Goal: Task Accomplishment & Management: Use online tool/utility

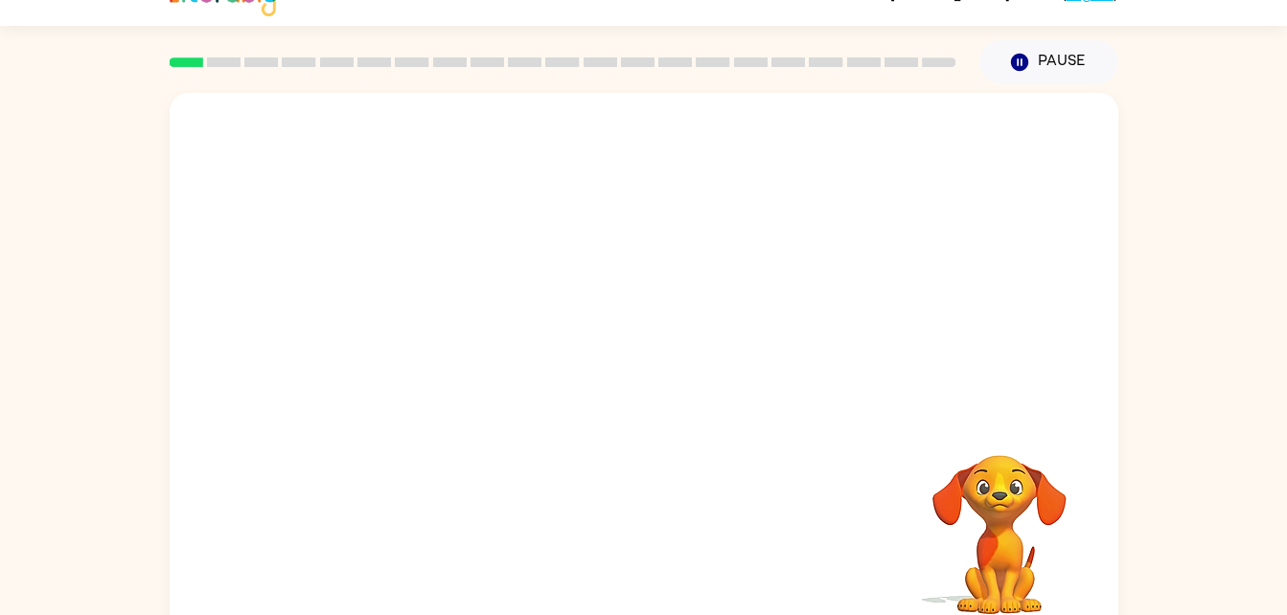
scroll to position [58, 0]
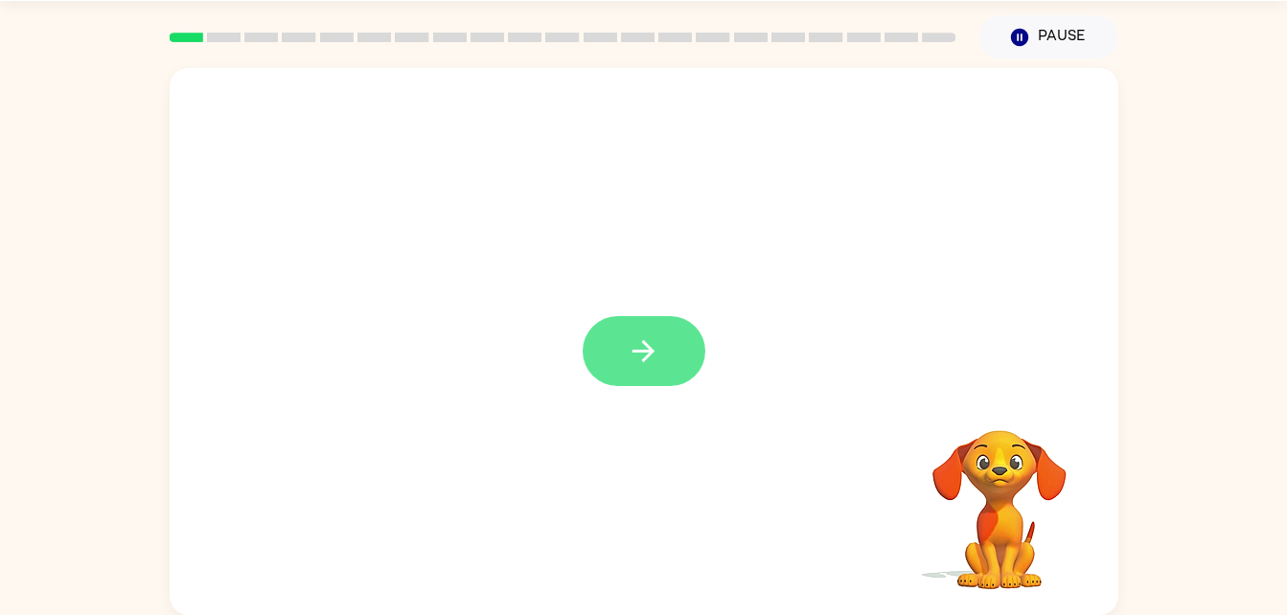
click at [675, 357] on button "button" at bounding box center [644, 351] width 123 height 70
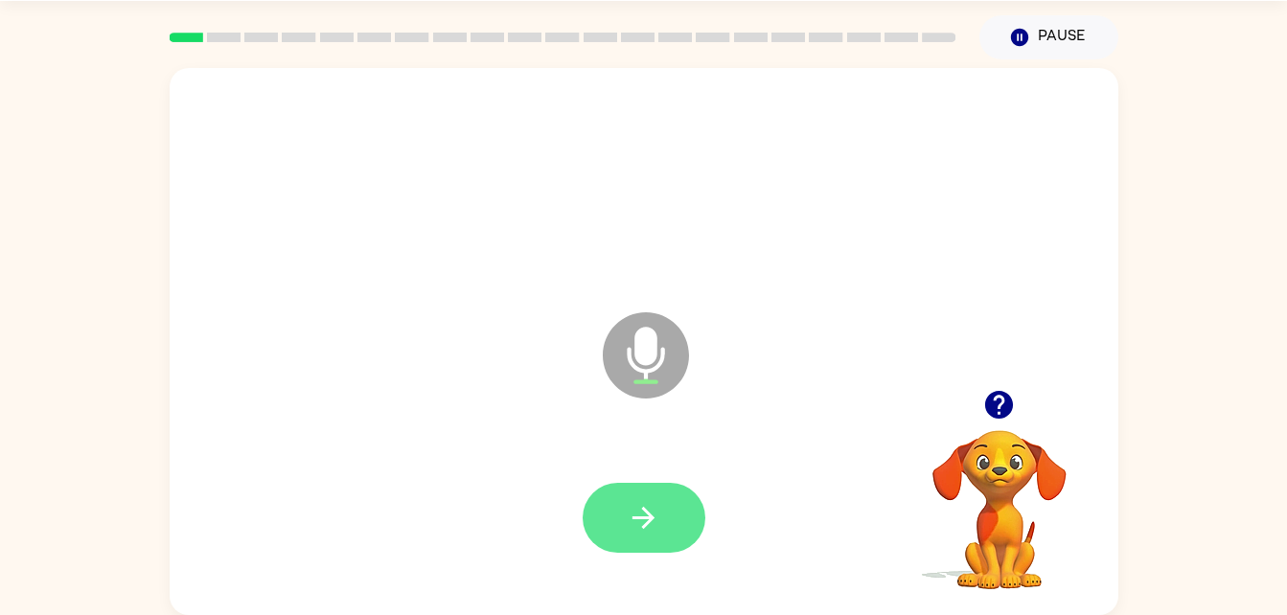
click at [665, 514] on button "button" at bounding box center [644, 518] width 123 height 70
click at [639, 509] on icon "button" at bounding box center [644, 518] width 34 height 34
click at [685, 498] on button "button" at bounding box center [644, 518] width 123 height 70
click at [636, 509] on icon "button" at bounding box center [644, 518] width 34 height 34
click at [655, 531] on icon "button" at bounding box center [644, 518] width 34 height 34
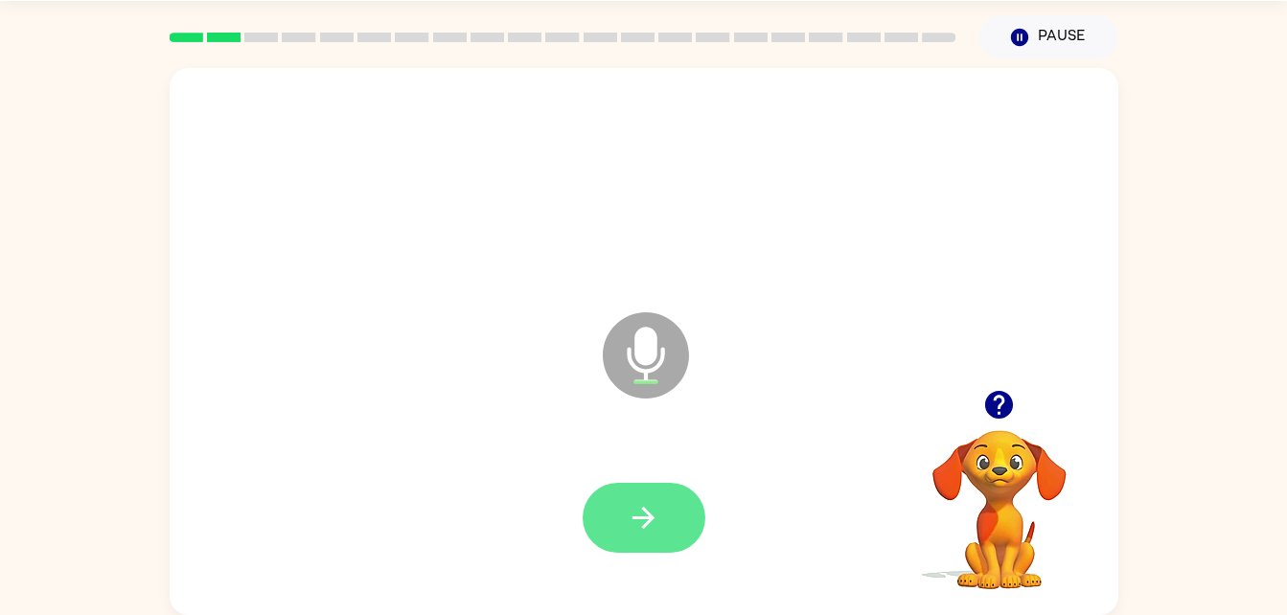
click at [683, 532] on button "button" at bounding box center [644, 518] width 123 height 70
click at [688, 533] on button "button" at bounding box center [644, 518] width 123 height 70
click at [669, 521] on button "button" at bounding box center [644, 518] width 123 height 70
click at [643, 518] on icon "button" at bounding box center [643, 518] width 22 height 22
click at [667, 484] on button "button" at bounding box center [644, 518] width 123 height 70
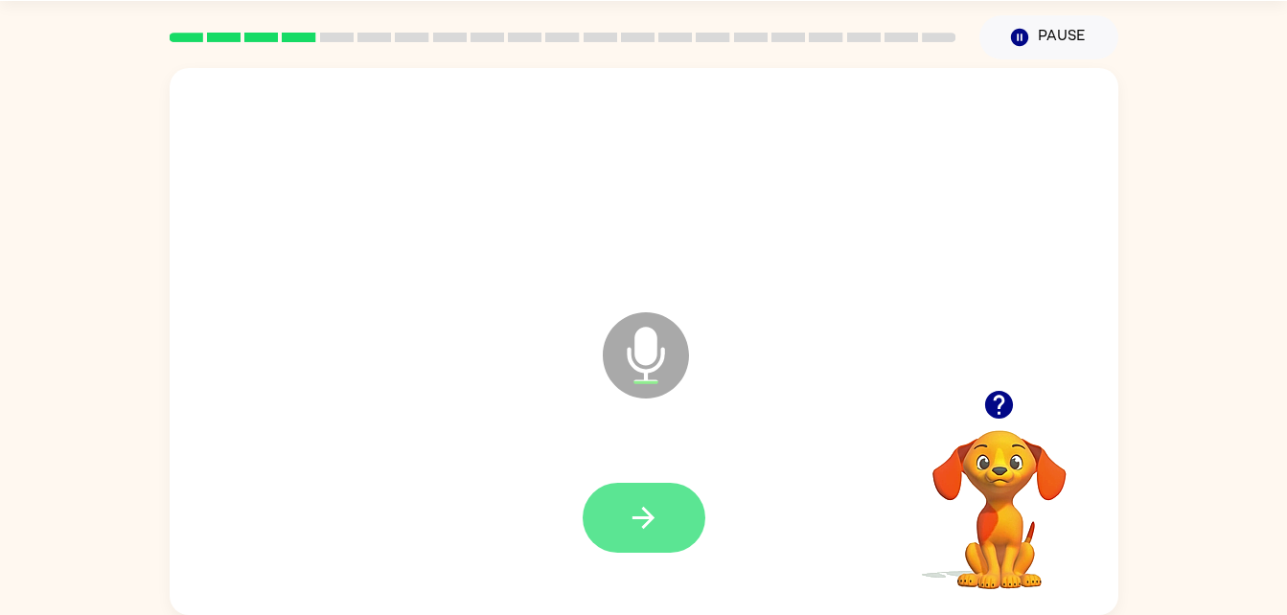
click at [657, 513] on icon "button" at bounding box center [644, 518] width 34 height 34
click at [651, 543] on button "button" at bounding box center [644, 518] width 123 height 70
click at [650, 545] on button "button" at bounding box center [644, 518] width 123 height 70
click at [666, 519] on button "button" at bounding box center [644, 518] width 123 height 70
click at [681, 508] on button "button" at bounding box center [644, 518] width 123 height 70
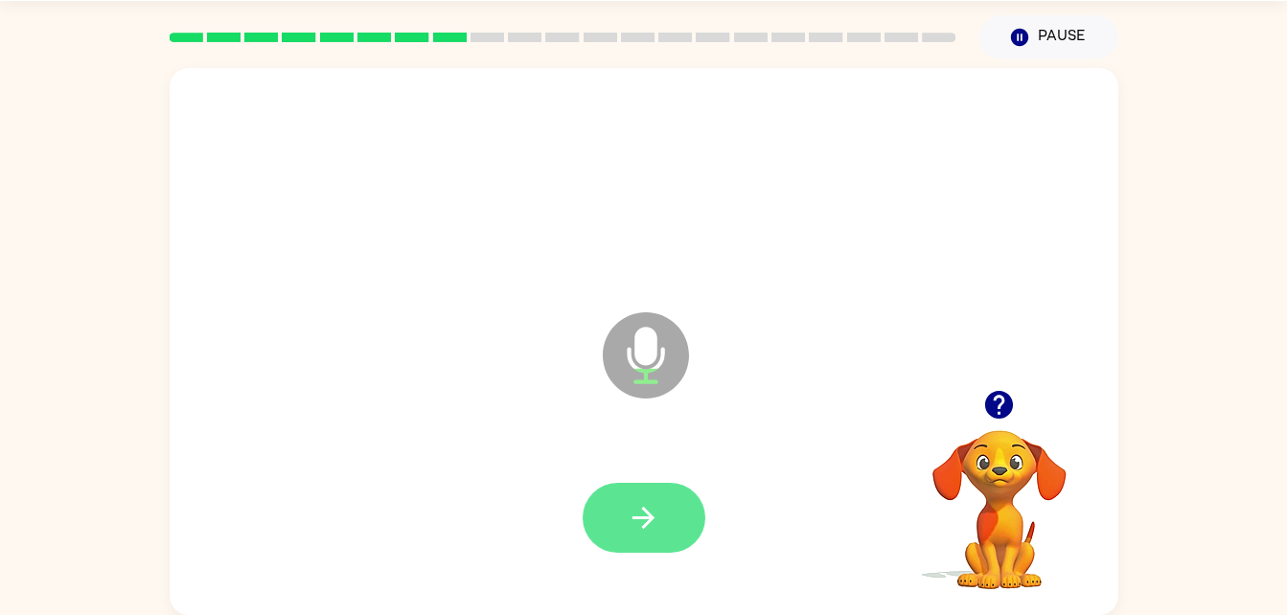
click at [677, 531] on button "button" at bounding box center [644, 518] width 123 height 70
click at [667, 494] on button "button" at bounding box center [644, 518] width 123 height 70
click at [679, 492] on button "button" at bounding box center [644, 518] width 123 height 70
click at [650, 488] on button "button" at bounding box center [644, 518] width 123 height 70
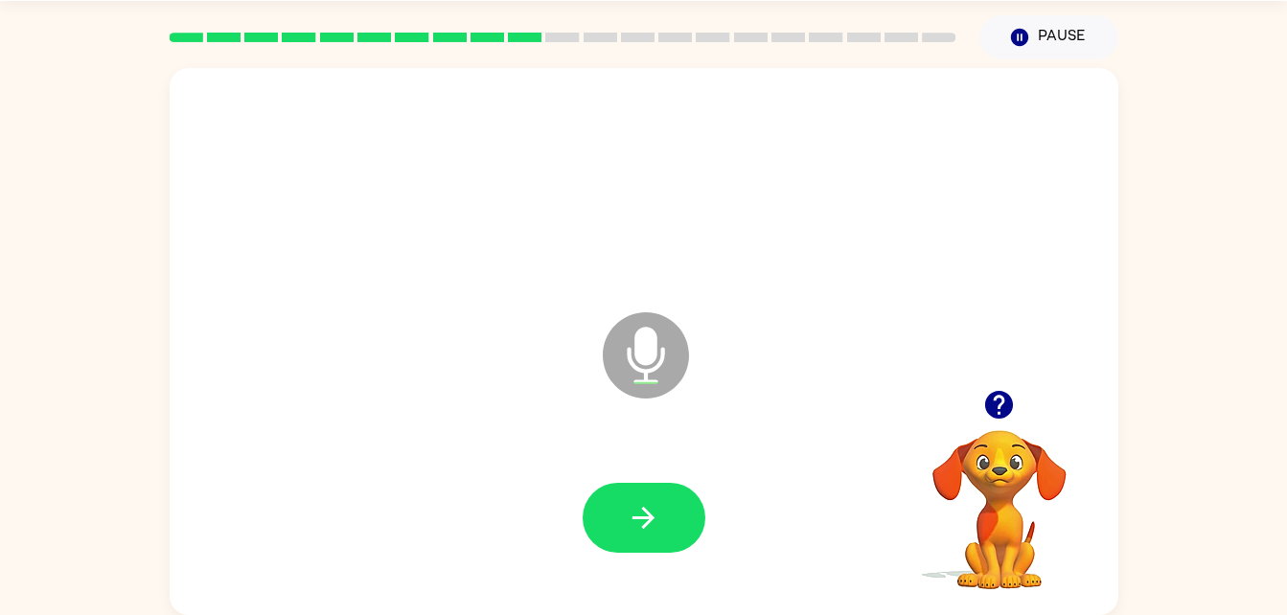
click at [1012, 418] on icon "button" at bounding box center [999, 405] width 34 height 34
click at [647, 512] on icon "button" at bounding box center [643, 518] width 22 height 22
click at [996, 421] on icon "button" at bounding box center [999, 405] width 34 height 34
click at [653, 534] on icon "button" at bounding box center [644, 518] width 34 height 34
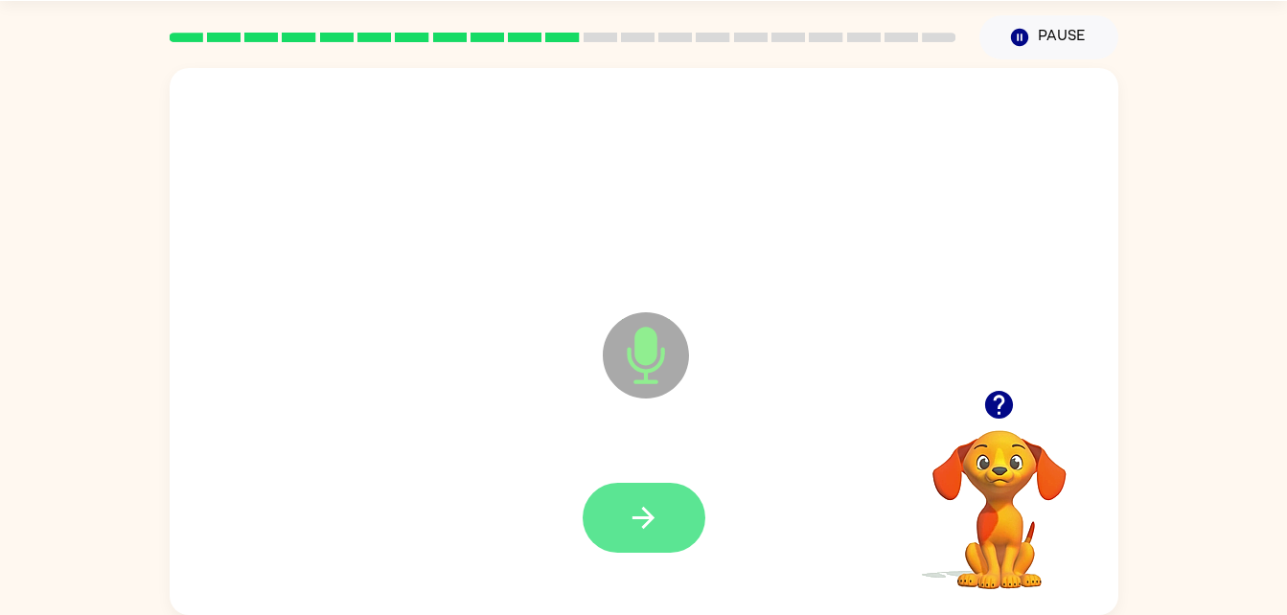
click at [675, 503] on button "button" at bounding box center [644, 518] width 123 height 70
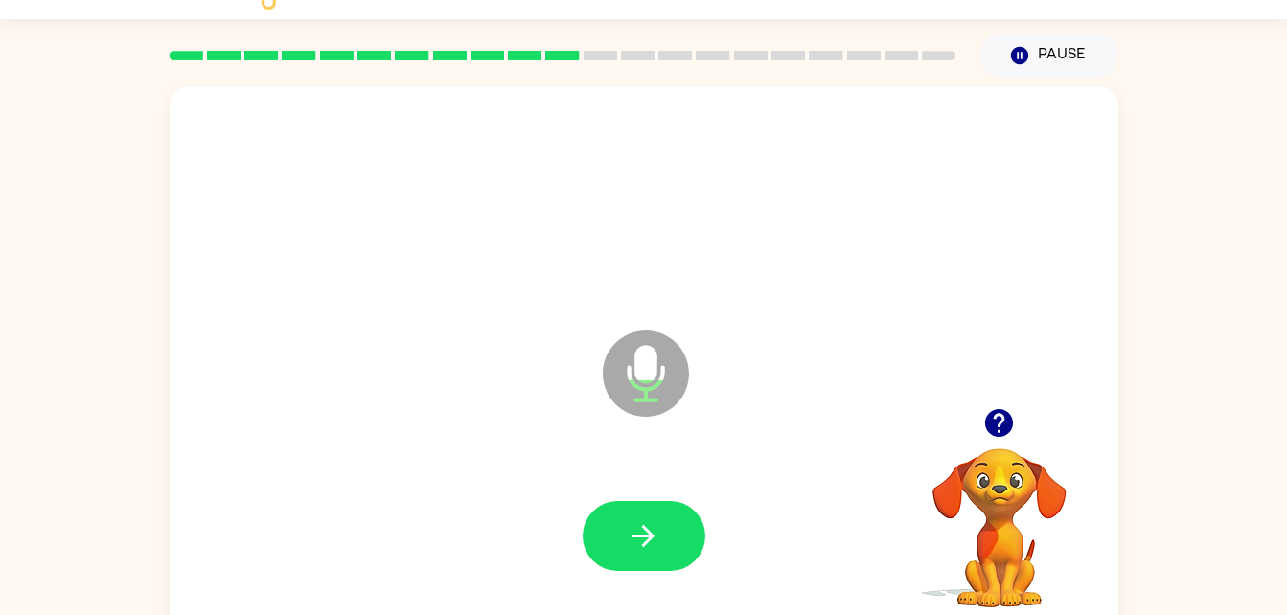
scroll to position [39, 0]
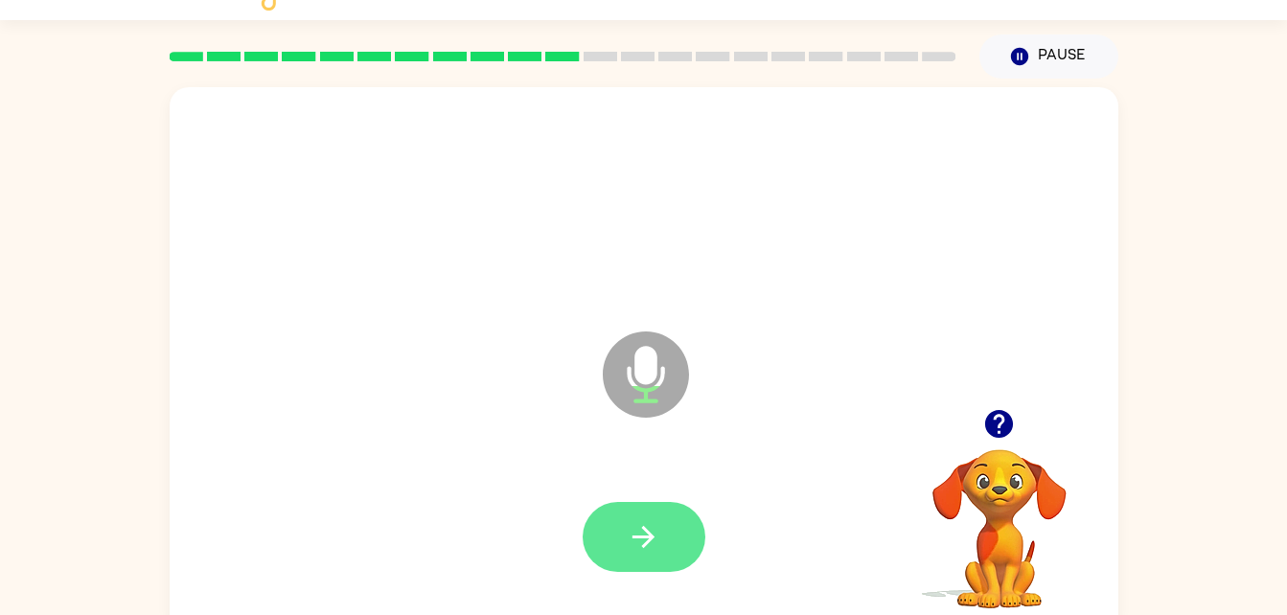
click at [659, 550] on icon "button" at bounding box center [644, 537] width 34 height 34
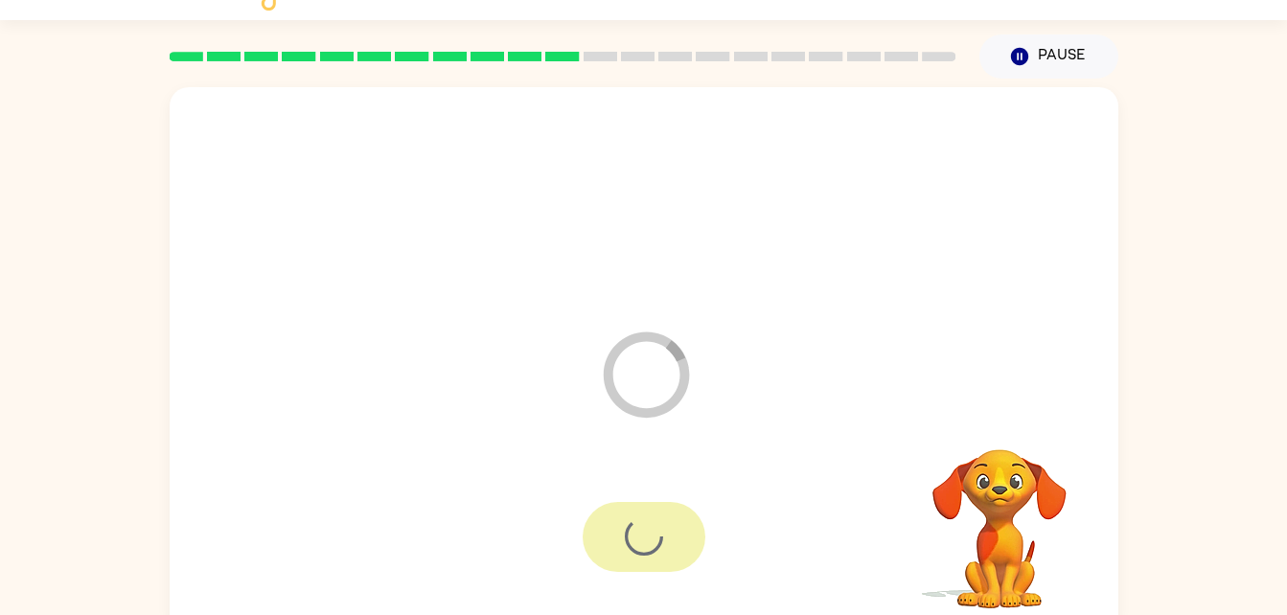
scroll to position [58, 0]
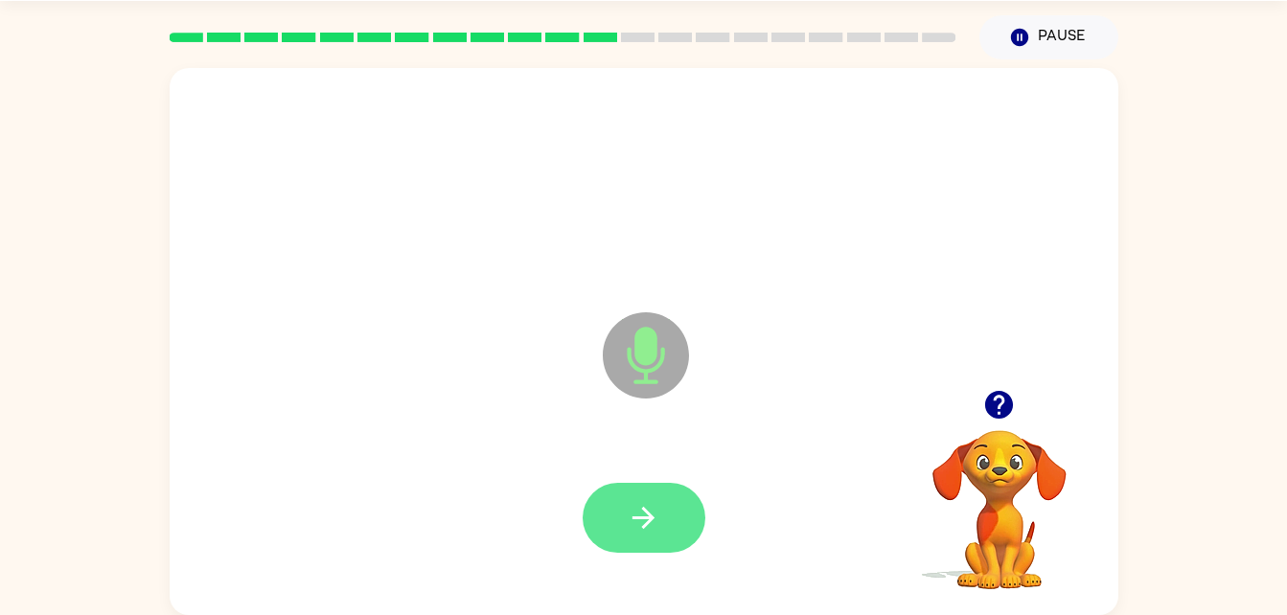
click at [665, 514] on button "button" at bounding box center [644, 518] width 123 height 70
click at [665, 528] on button "button" at bounding box center [644, 518] width 123 height 70
click at [671, 503] on button "button" at bounding box center [644, 518] width 123 height 70
click at [636, 516] on icon "button" at bounding box center [644, 518] width 34 height 34
click at [673, 522] on button "button" at bounding box center [644, 518] width 123 height 70
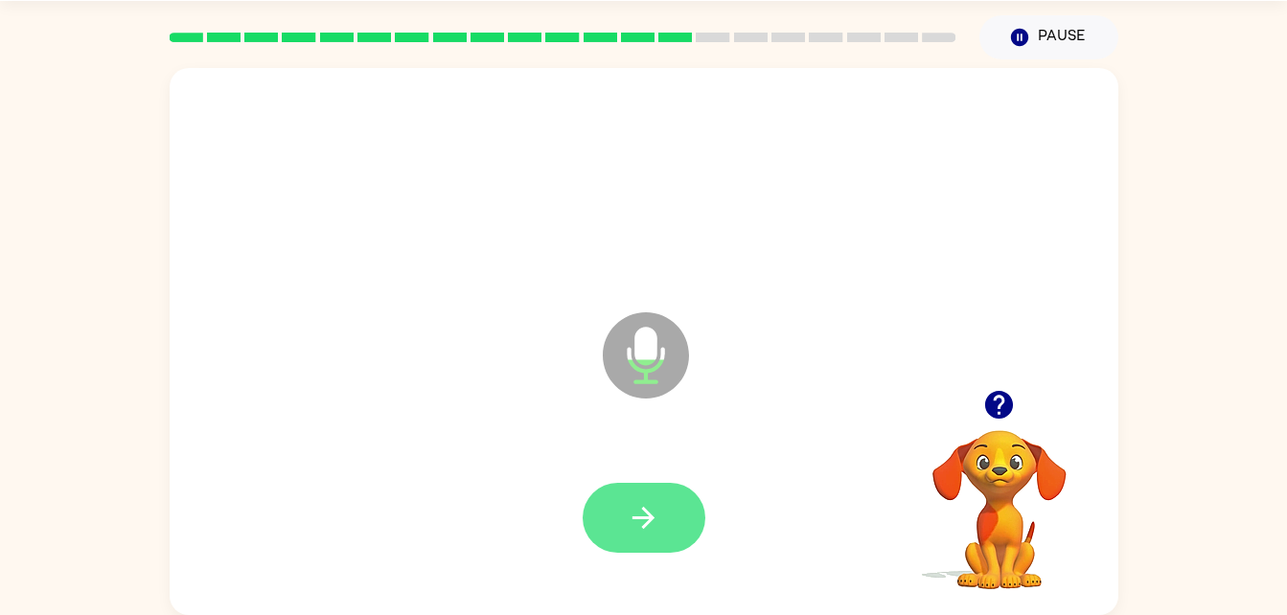
click at [644, 517] on icon "button" at bounding box center [643, 518] width 22 height 22
click at [682, 525] on button "button" at bounding box center [644, 518] width 123 height 70
click at [677, 512] on button "button" at bounding box center [644, 518] width 123 height 70
click at [667, 525] on button "button" at bounding box center [644, 518] width 123 height 70
click at [639, 548] on button "button" at bounding box center [644, 518] width 123 height 70
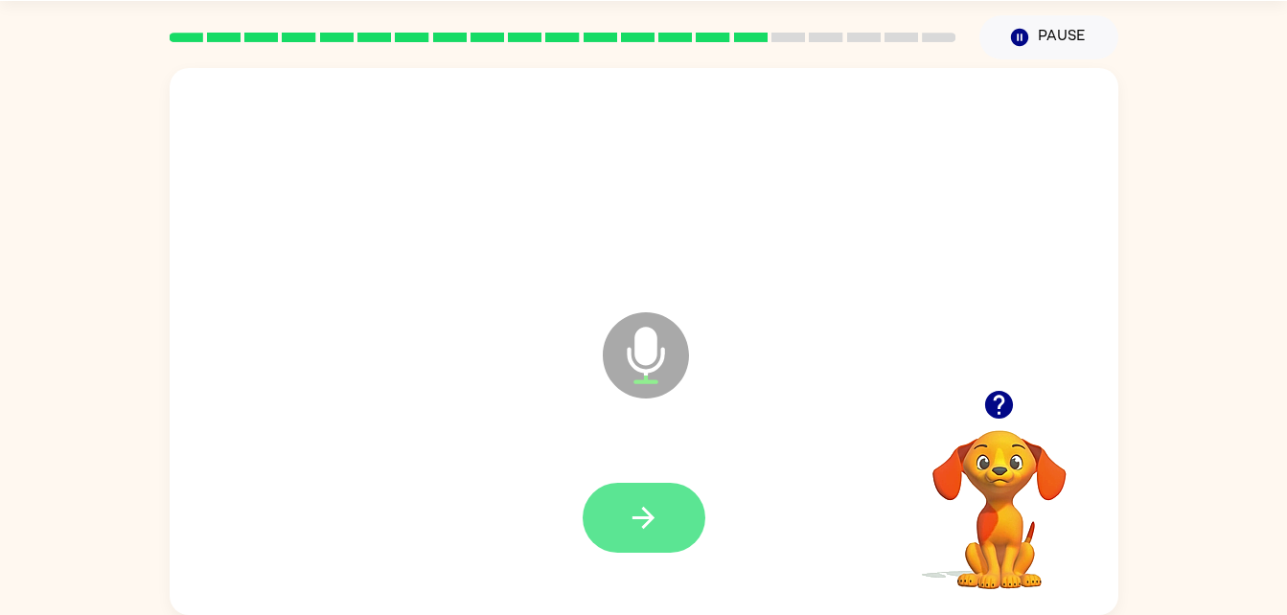
click at [659, 488] on button "button" at bounding box center [644, 518] width 123 height 70
click at [638, 494] on button "button" at bounding box center [644, 518] width 123 height 70
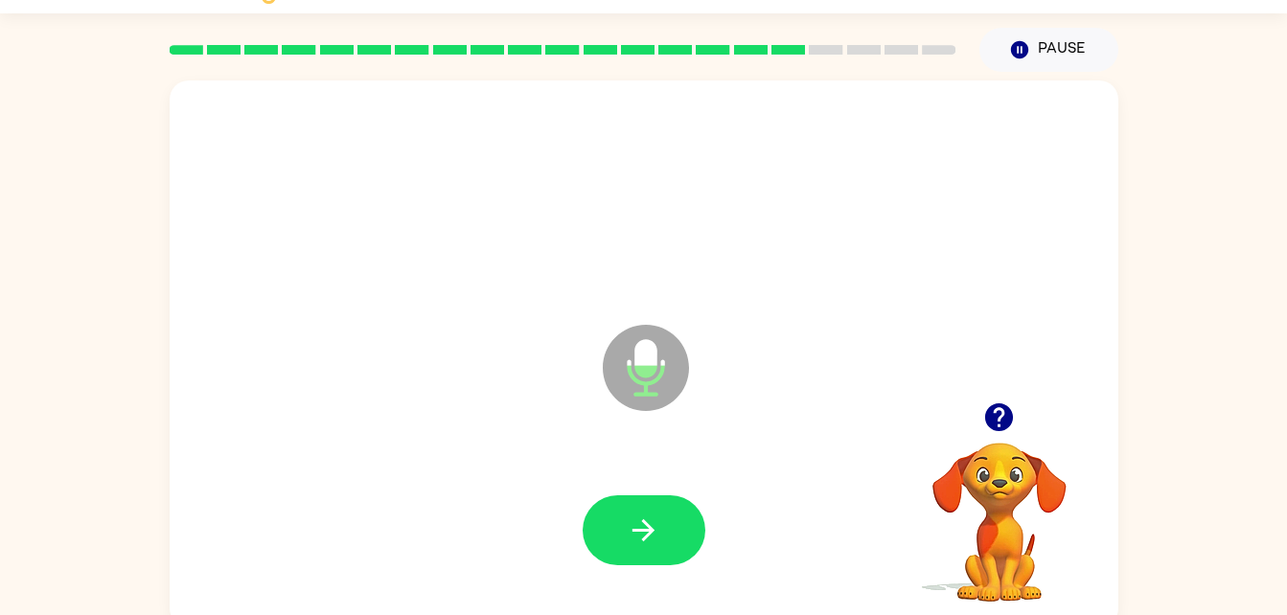
scroll to position [30, 0]
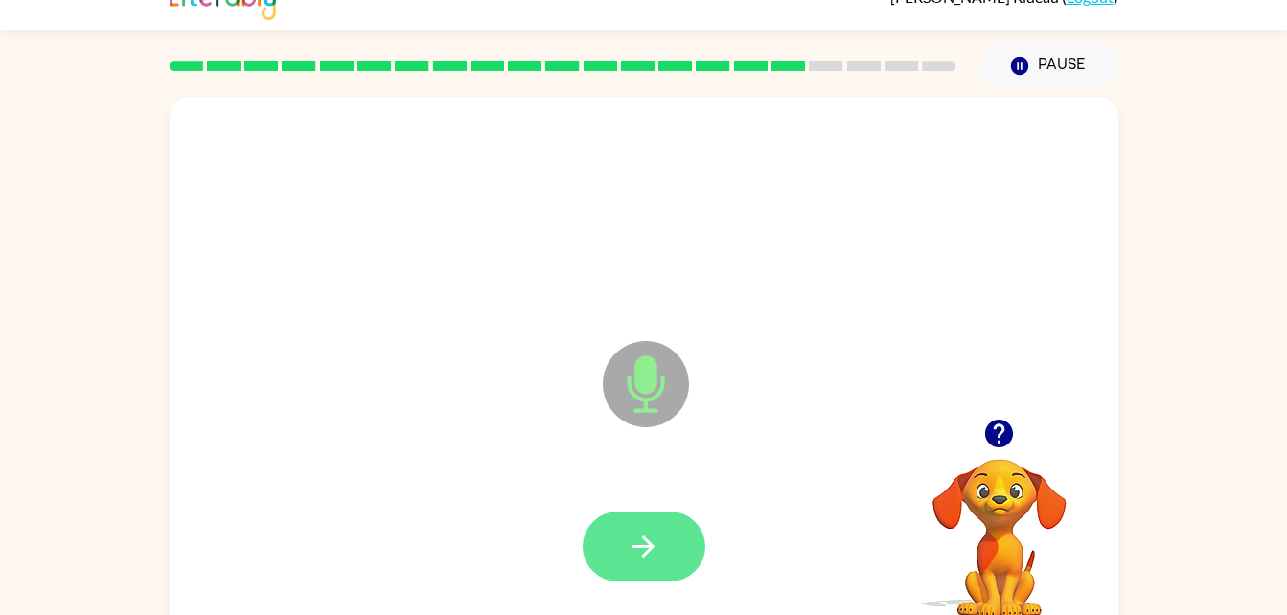
click at [677, 532] on button "button" at bounding box center [644, 547] width 123 height 70
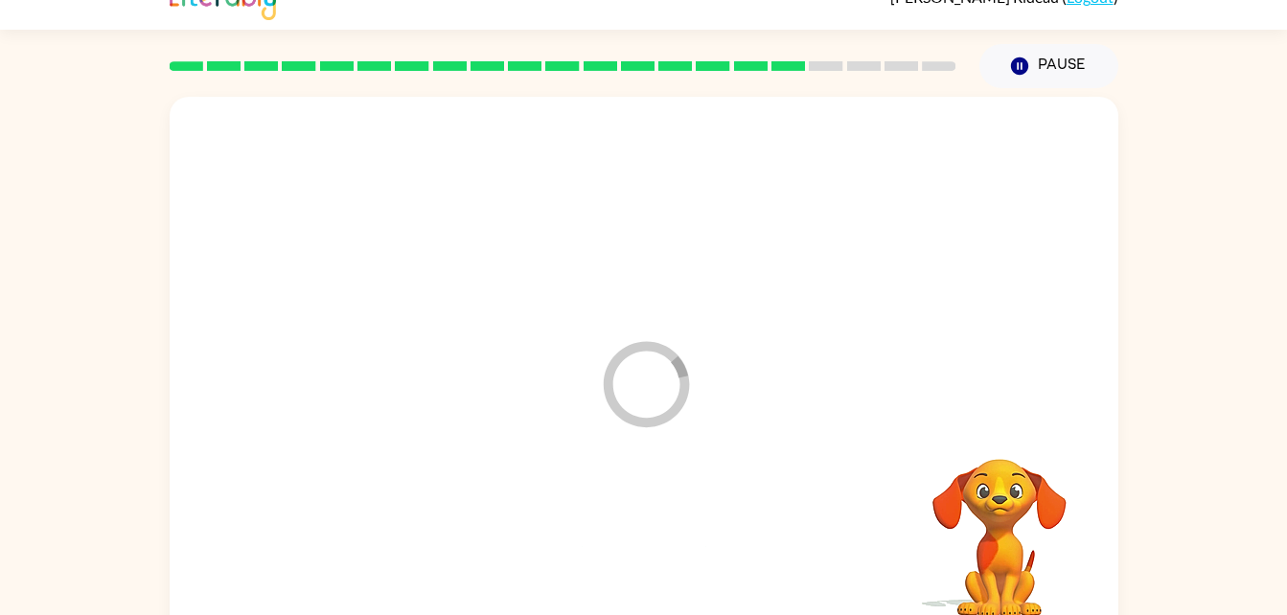
scroll to position [58, 0]
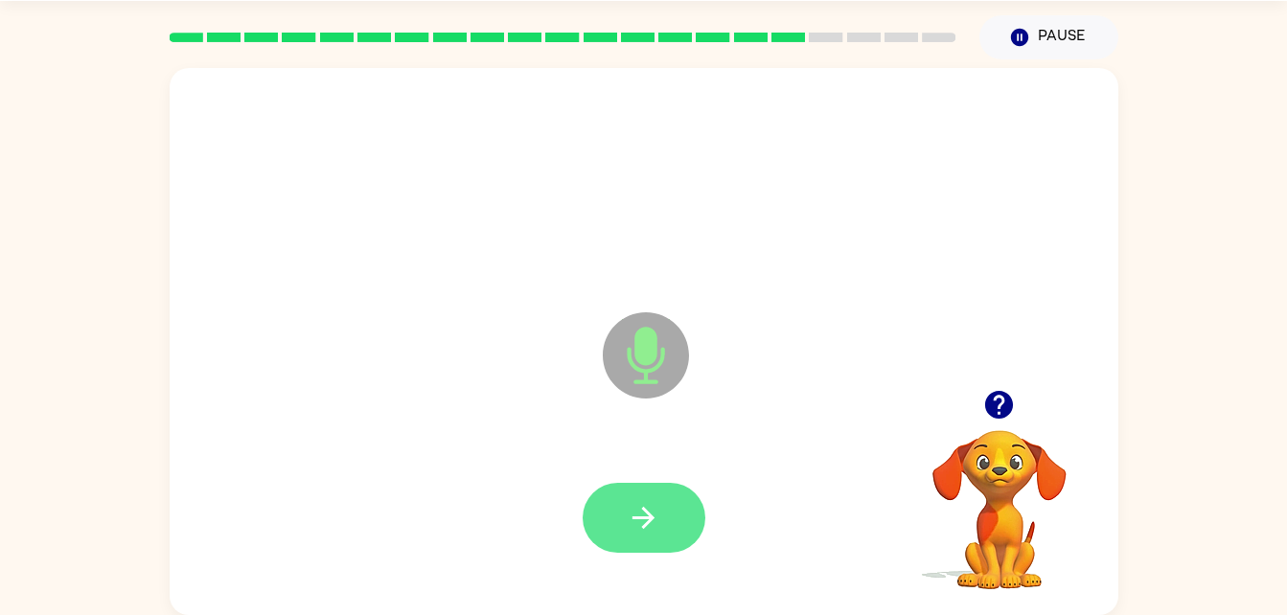
click at [656, 517] on icon "button" at bounding box center [644, 518] width 34 height 34
click at [672, 500] on button "button" at bounding box center [644, 518] width 123 height 70
click at [644, 527] on icon "button" at bounding box center [643, 518] width 22 height 22
click at [649, 495] on button "button" at bounding box center [644, 518] width 123 height 70
click at [673, 491] on button "button" at bounding box center [644, 518] width 123 height 70
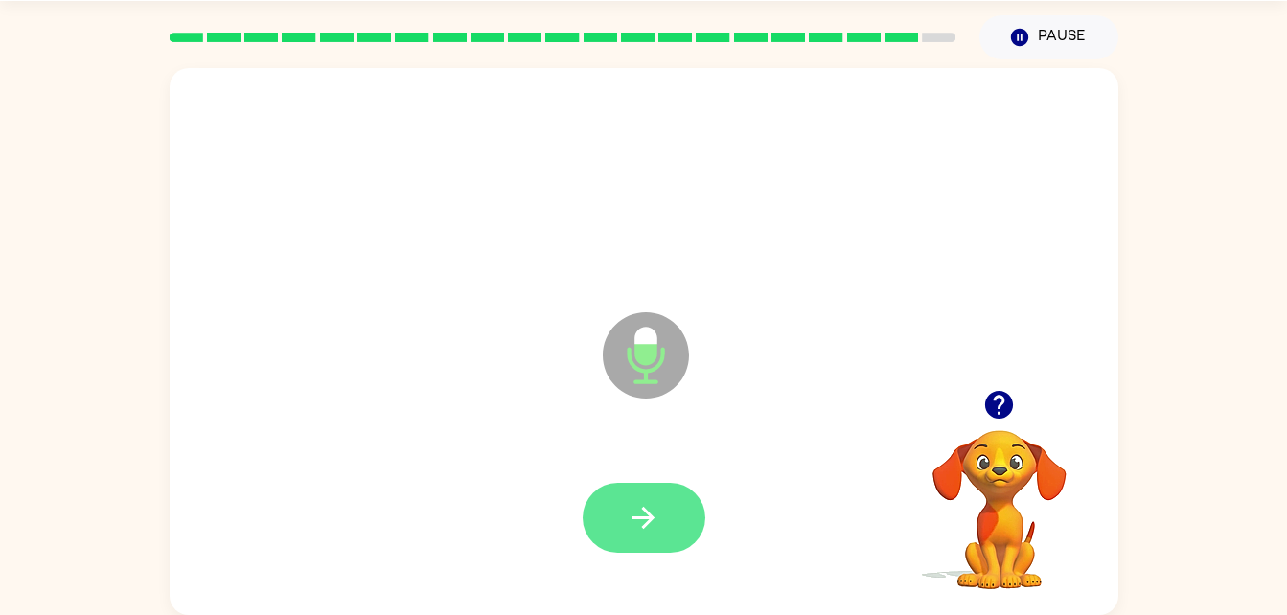
click at [665, 514] on button "button" at bounding box center [644, 518] width 123 height 70
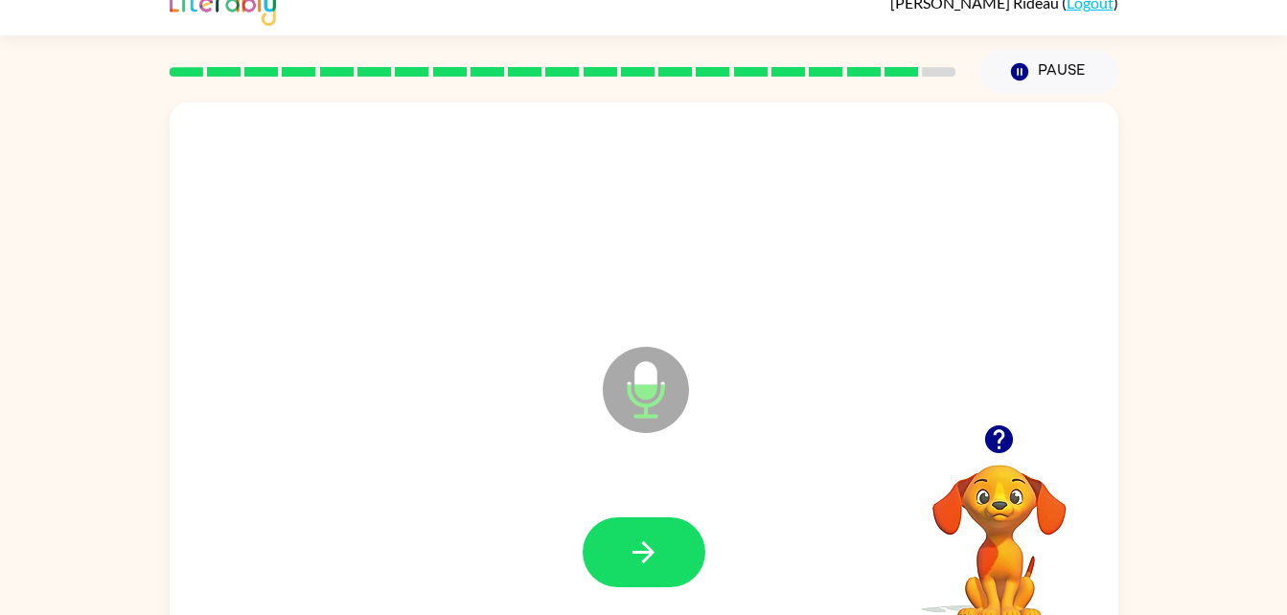
scroll to position [12, 0]
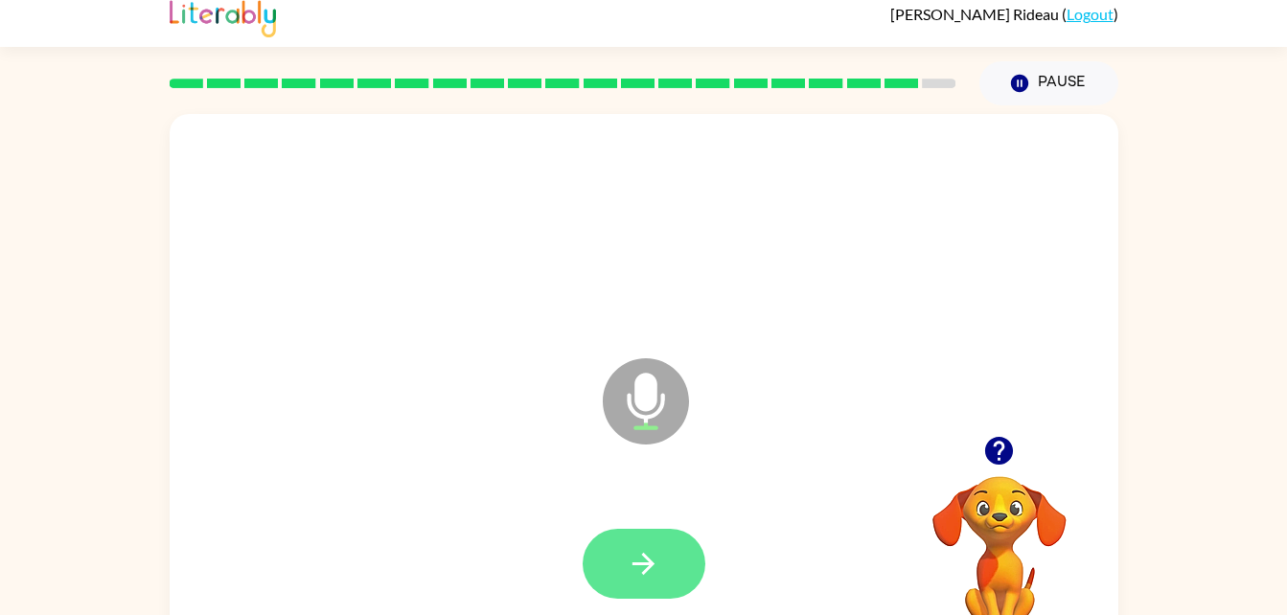
click at [686, 575] on button "button" at bounding box center [644, 564] width 123 height 70
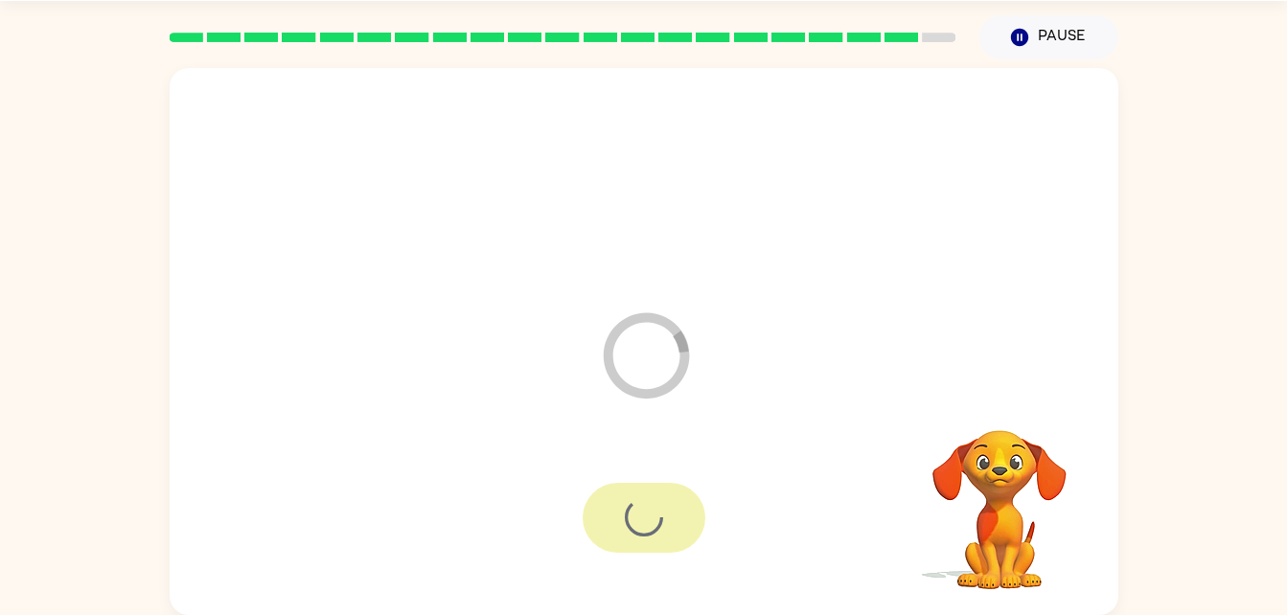
scroll to position [24, 0]
